Goal: Find specific page/section: Find specific page/section

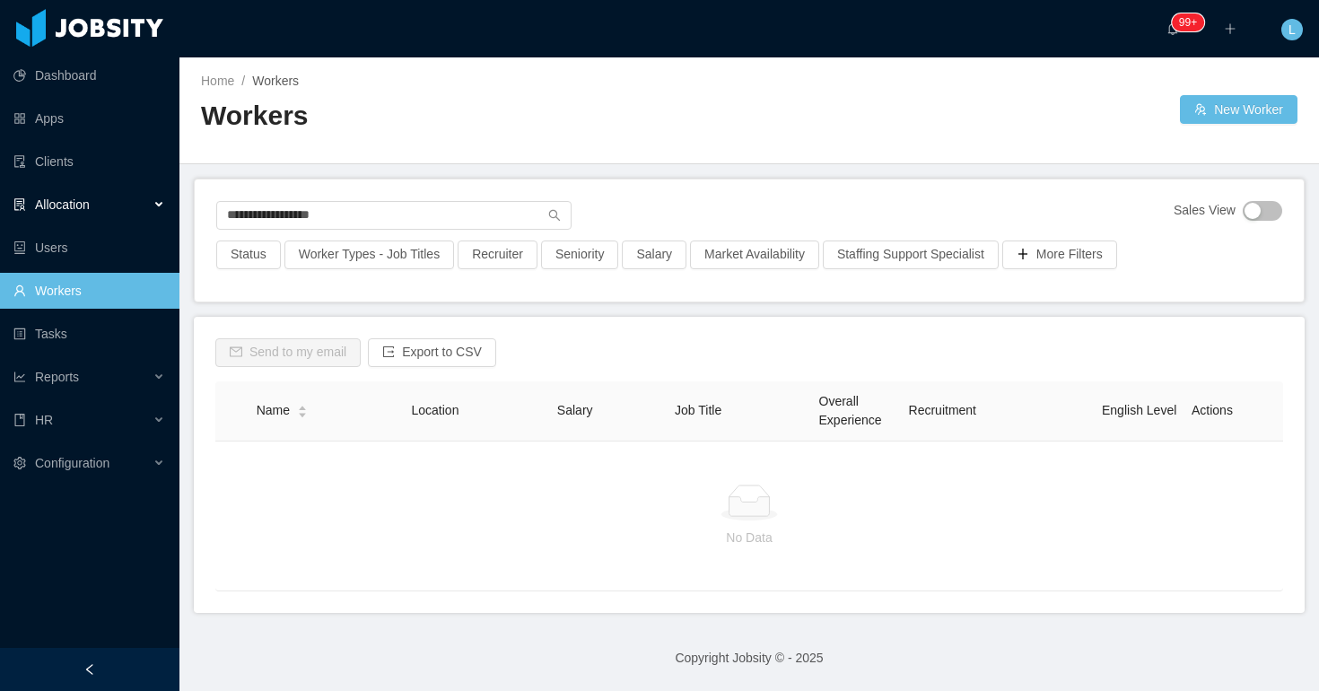
click at [145, 207] on div "Allocation" at bounding box center [90, 205] width 180 height 36
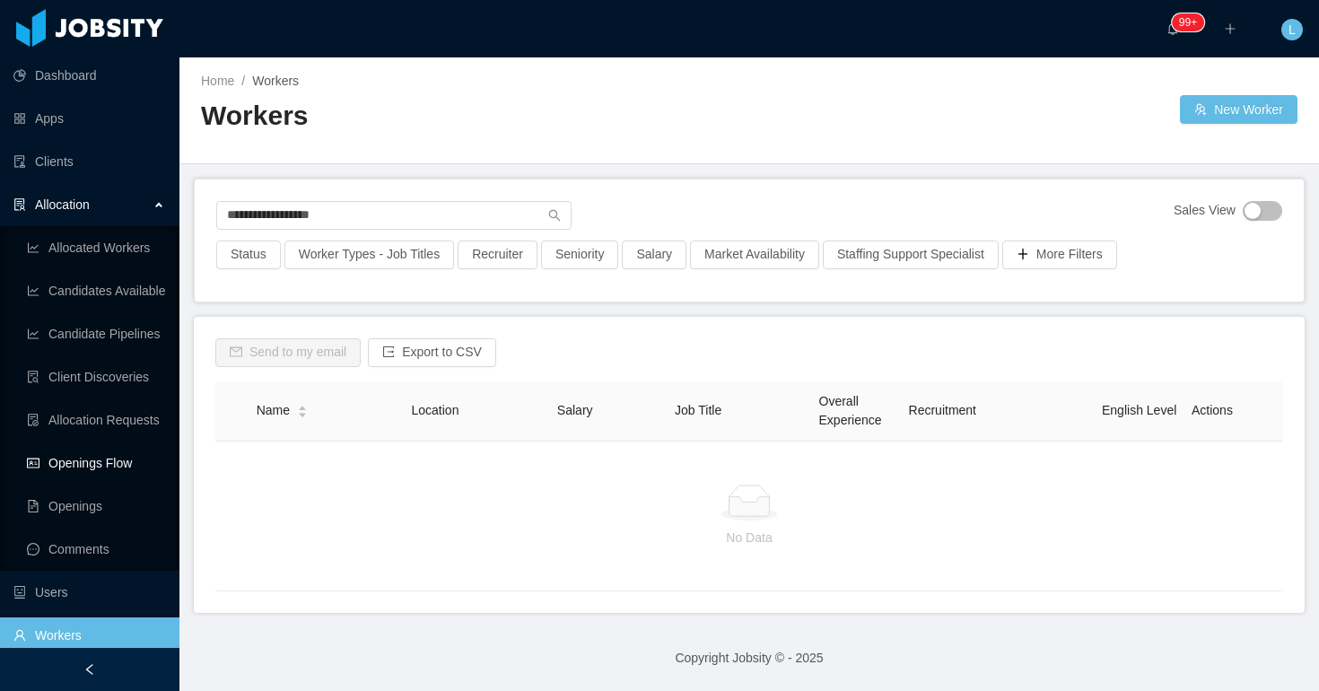
click at [74, 463] on link "Openings Flow" at bounding box center [96, 463] width 138 height 36
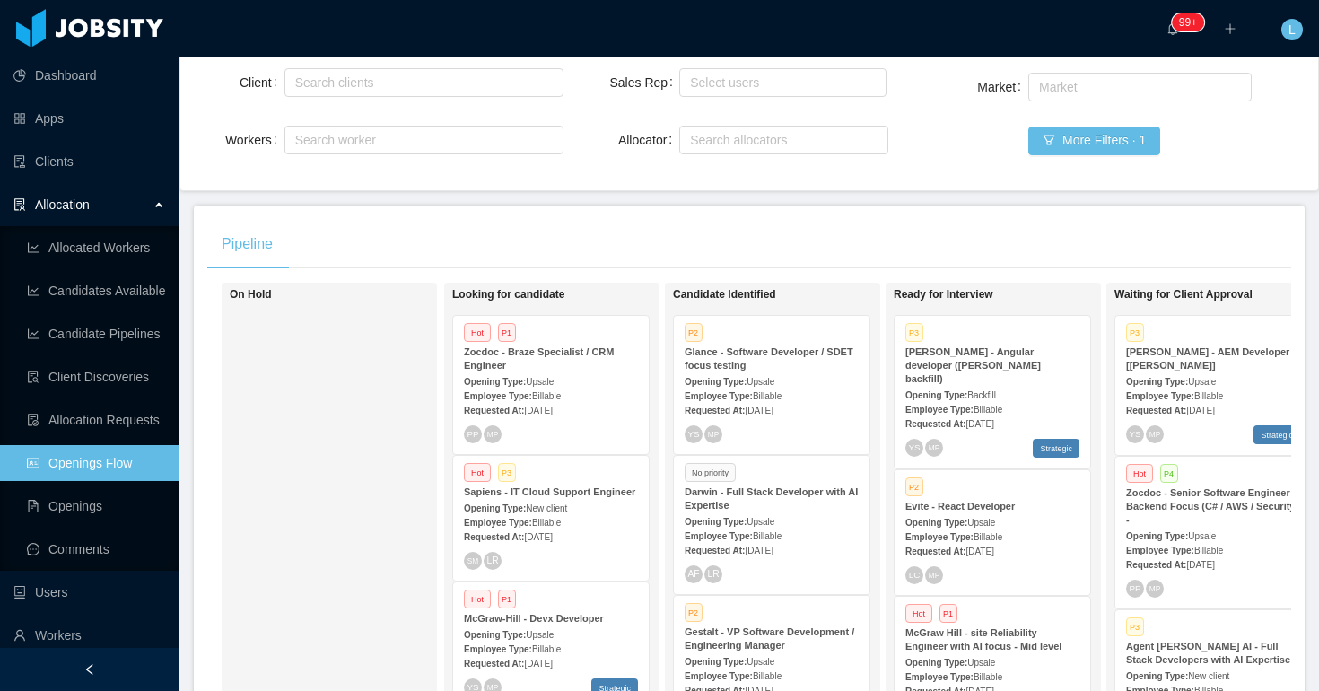
scroll to position [0, 501]
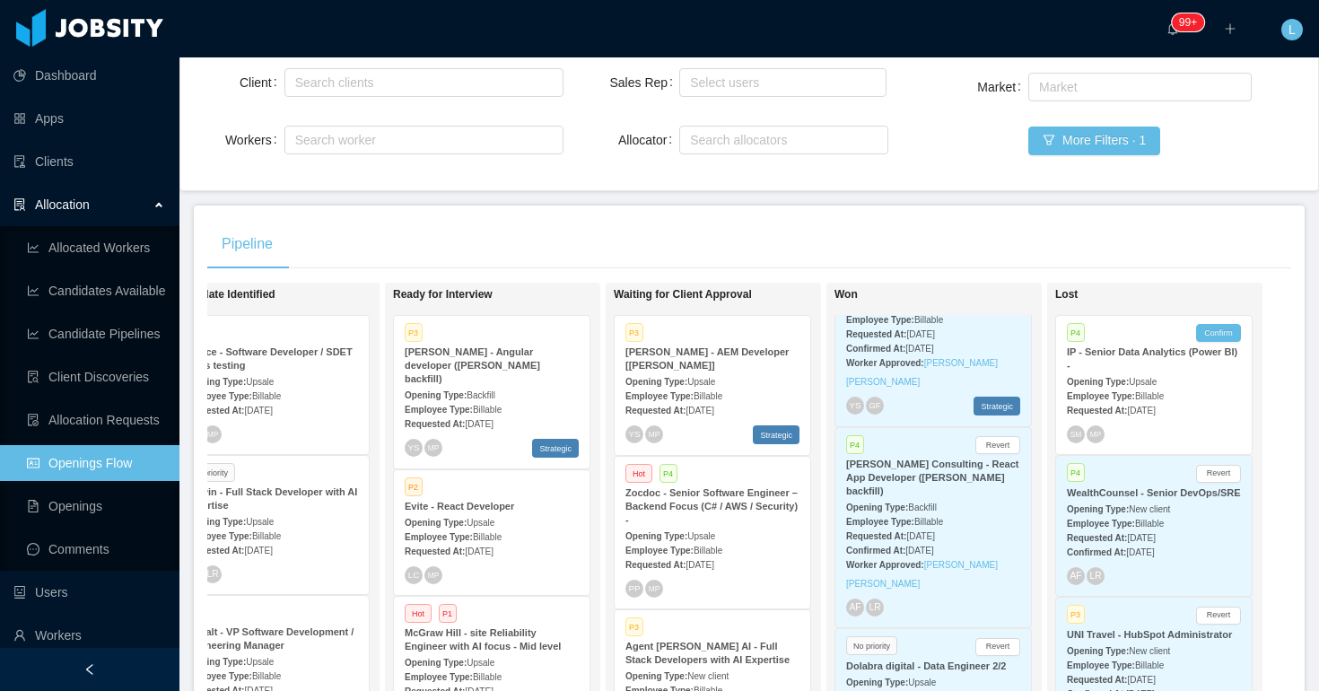
click at [913, 496] on strong "[PERSON_NAME] Consulting - React App Developer ([PERSON_NAME] backfill)" at bounding box center [932, 478] width 173 height 38
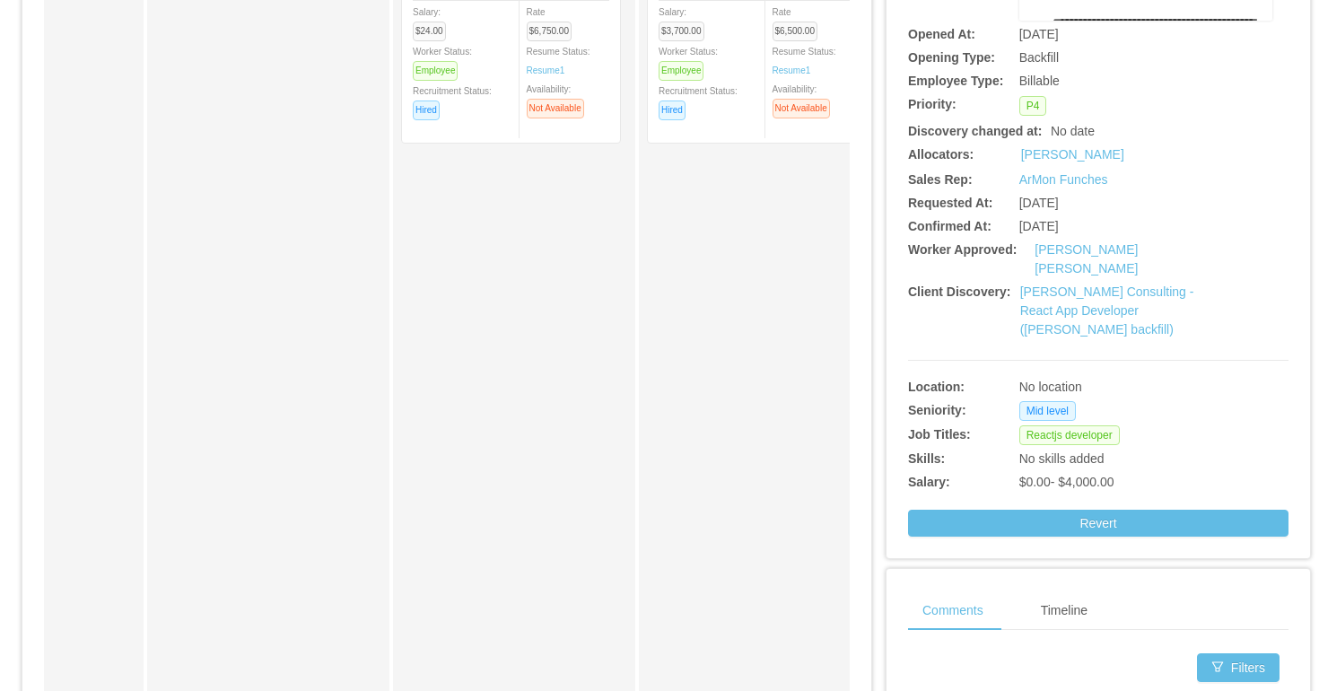
scroll to position [355, 0]
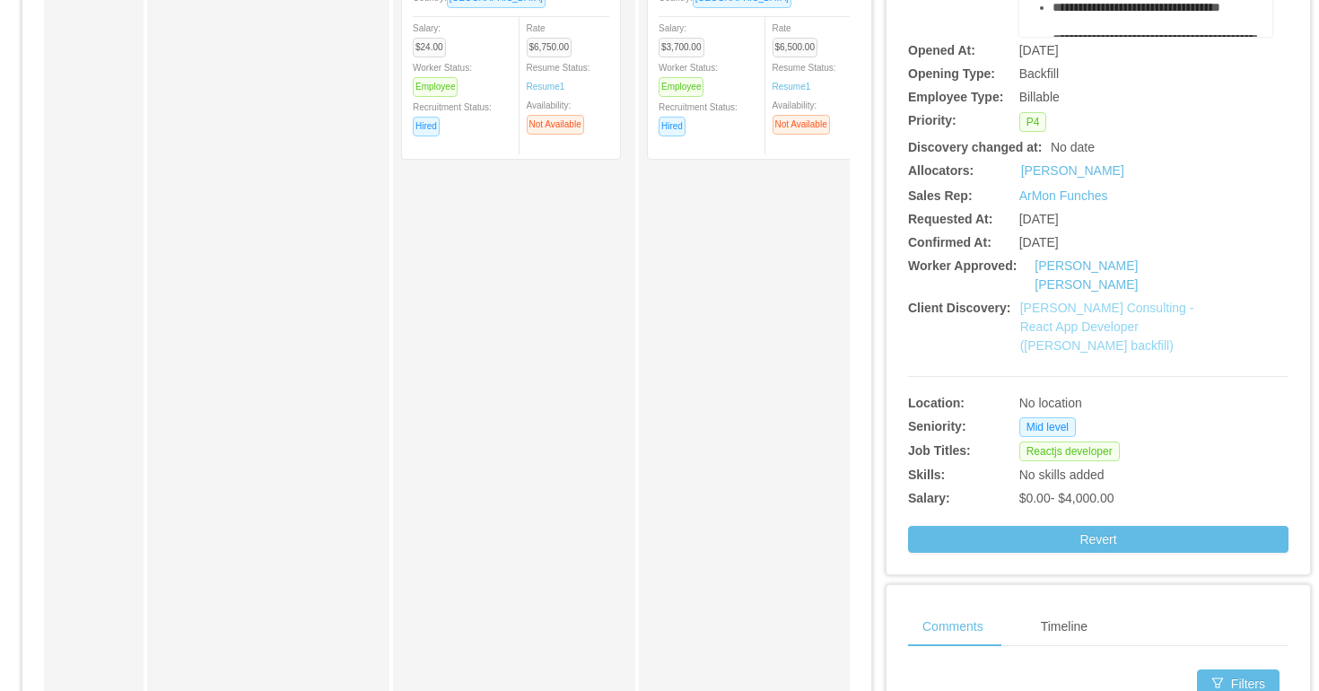
click at [1056, 301] on link "[PERSON_NAME] Consulting - React App Developer ([PERSON_NAME] backfill)" at bounding box center [1108, 327] width 174 height 52
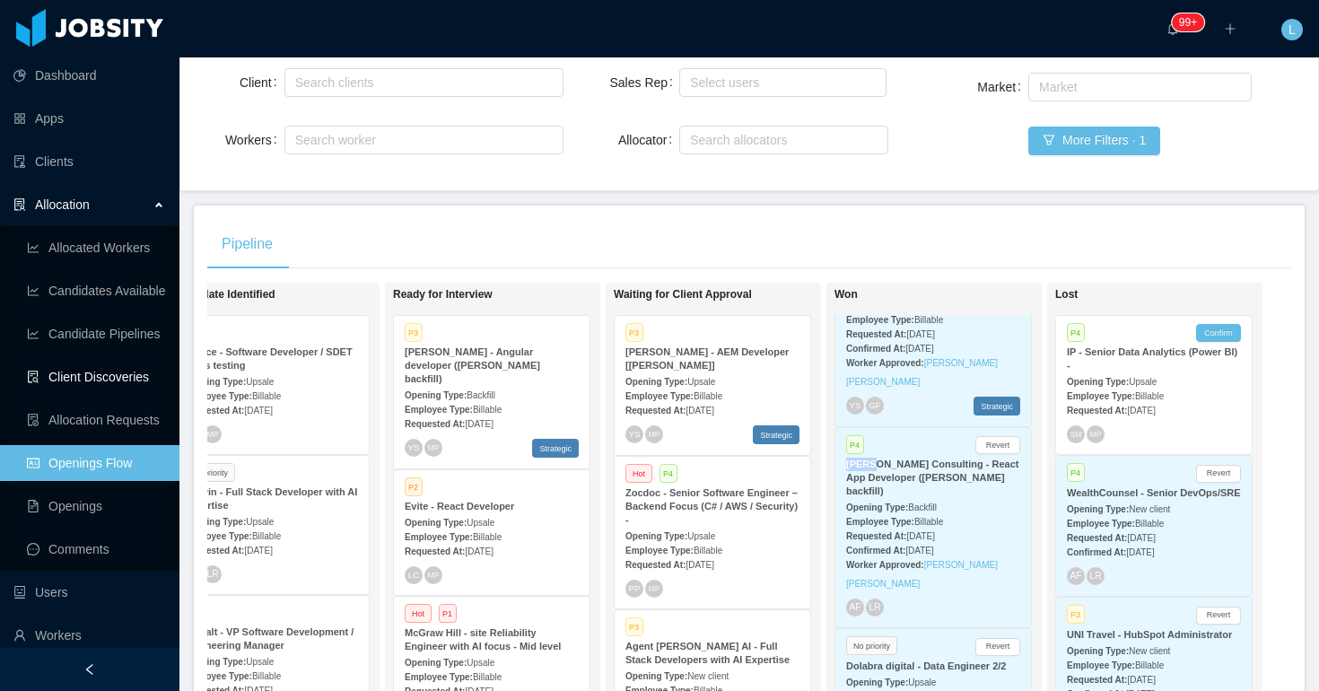
click at [110, 378] on link "Client Discoveries" at bounding box center [96, 377] width 138 height 36
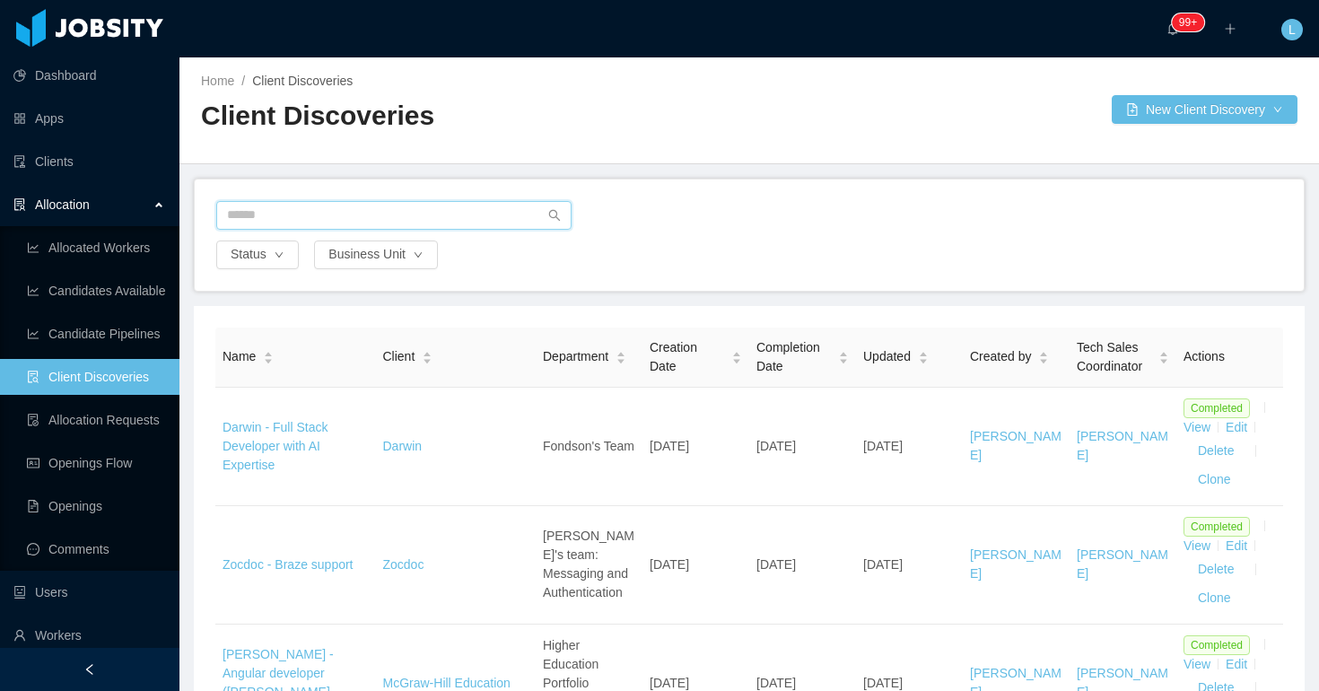
click at [355, 223] on input "text" at bounding box center [393, 215] width 355 height 29
type input "*******"
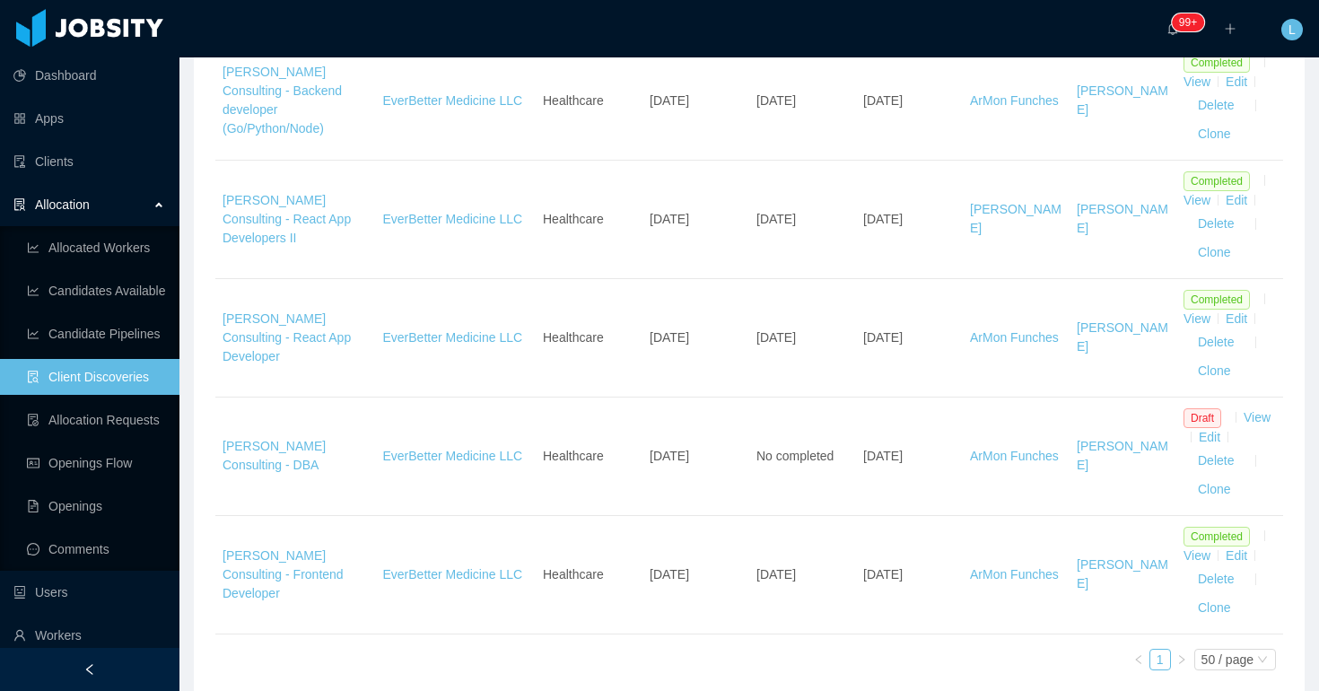
scroll to position [792, 0]
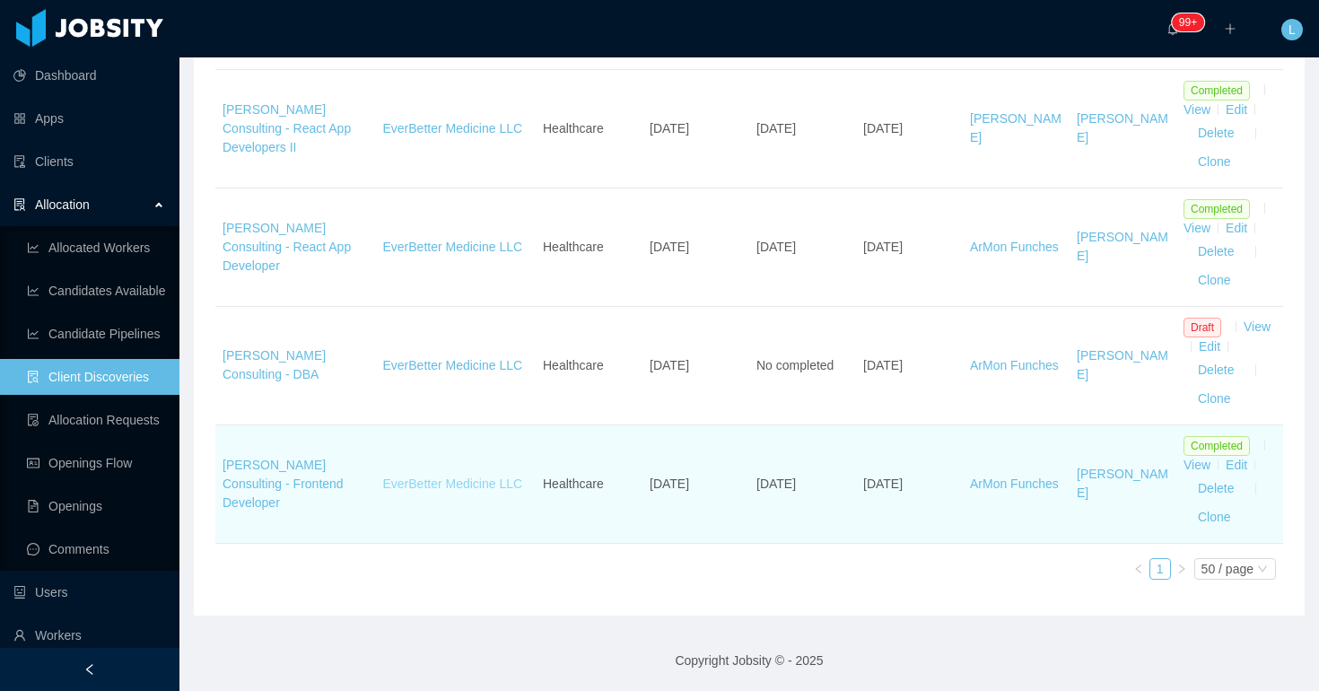
click at [429, 479] on link "EverBetter Medicine LLC" at bounding box center [453, 484] width 140 height 14
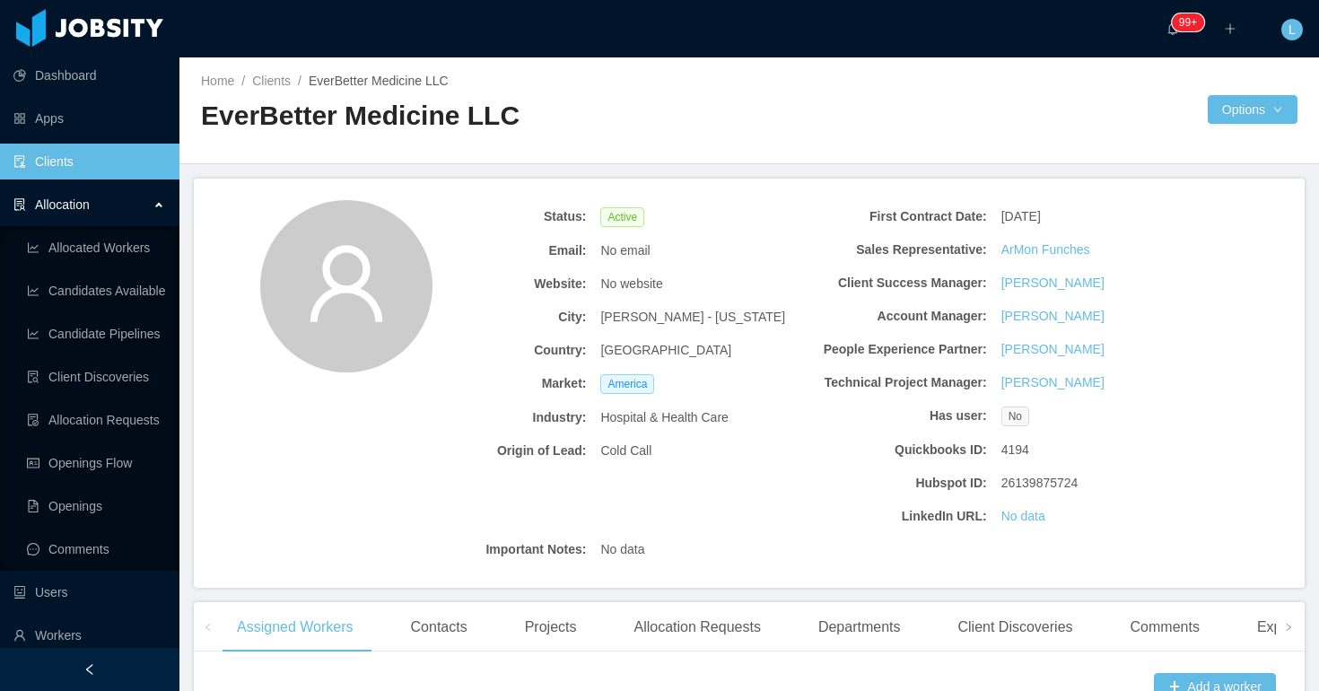
click at [366, 457] on div "Status: Active Email: No email Website: No website City: Redding - [US_STATE] C…" at bounding box center [749, 383] width 1111 height 409
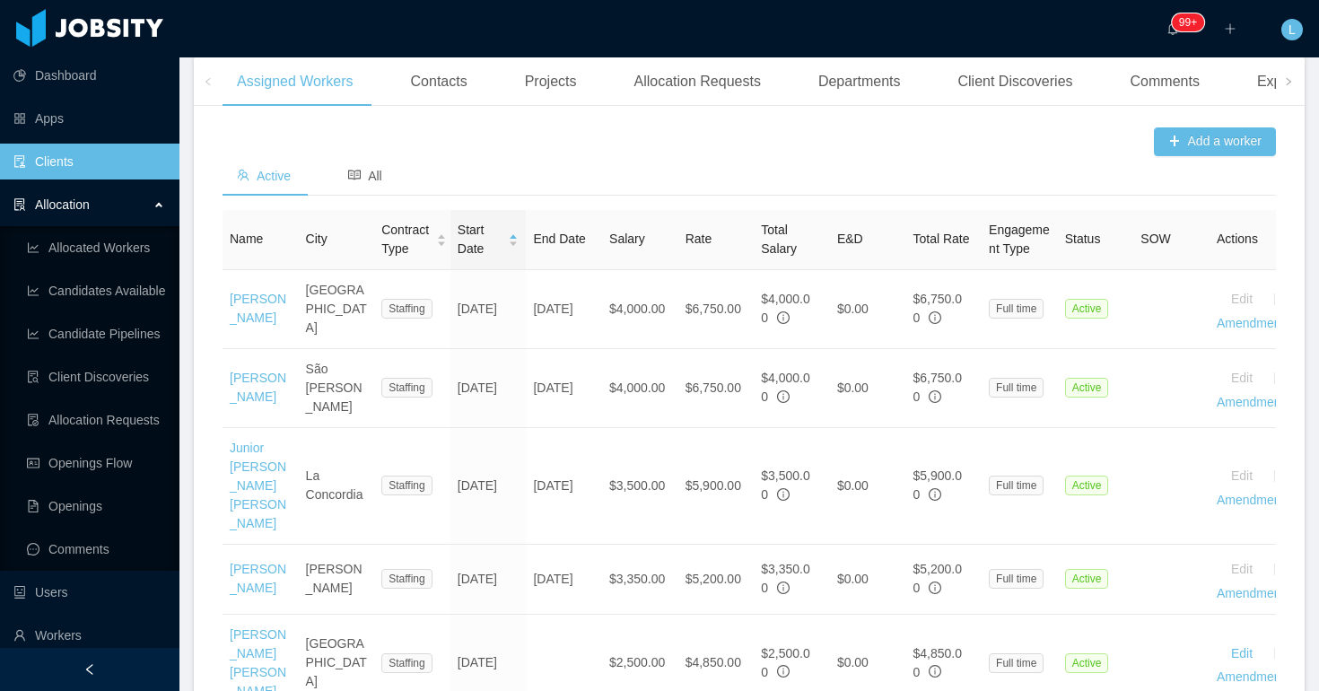
scroll to position [549, 0]
